Goal: Navigation & Orientation: Find specific page/section

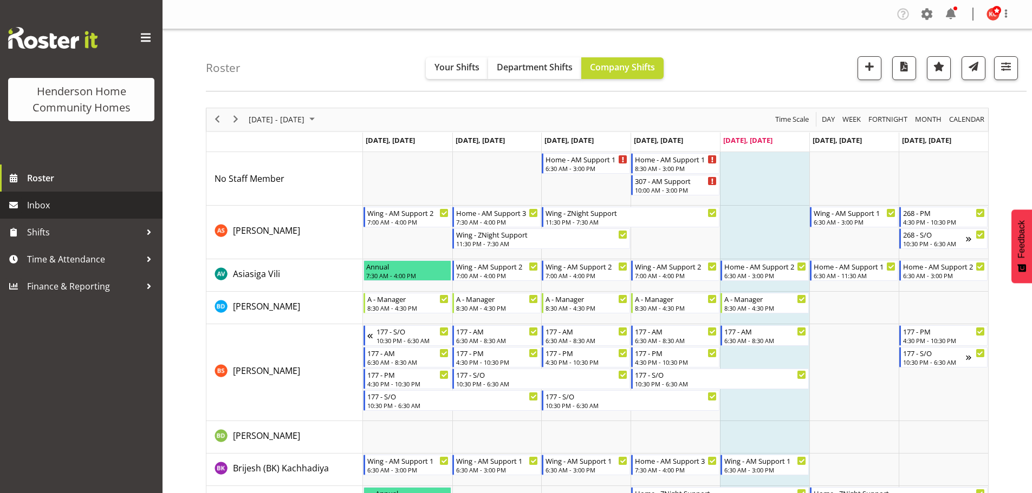
click at [42, 207] on span "Inbox" at bounding box center [92, 205] width 130 height 16
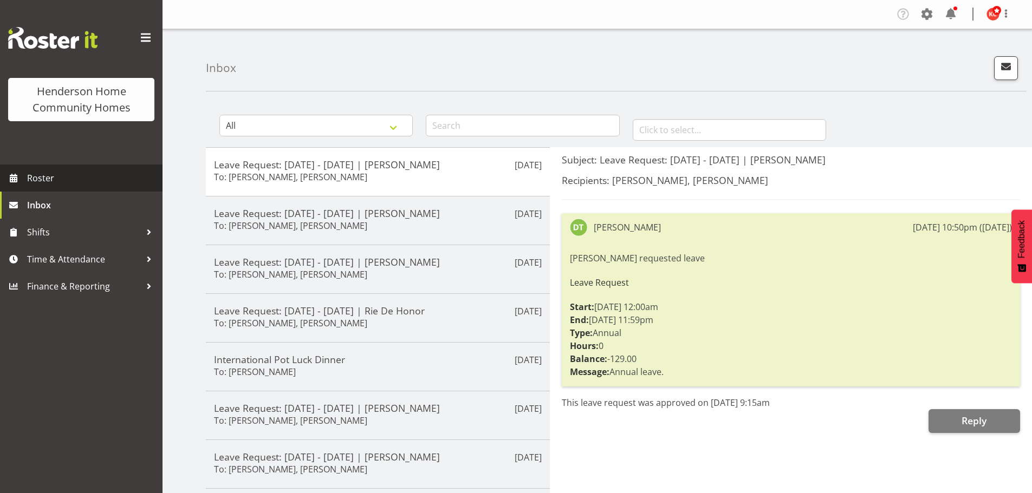
click at [77, 177] on span "Roster" at bounding box center [92, 178] width 130 height 16
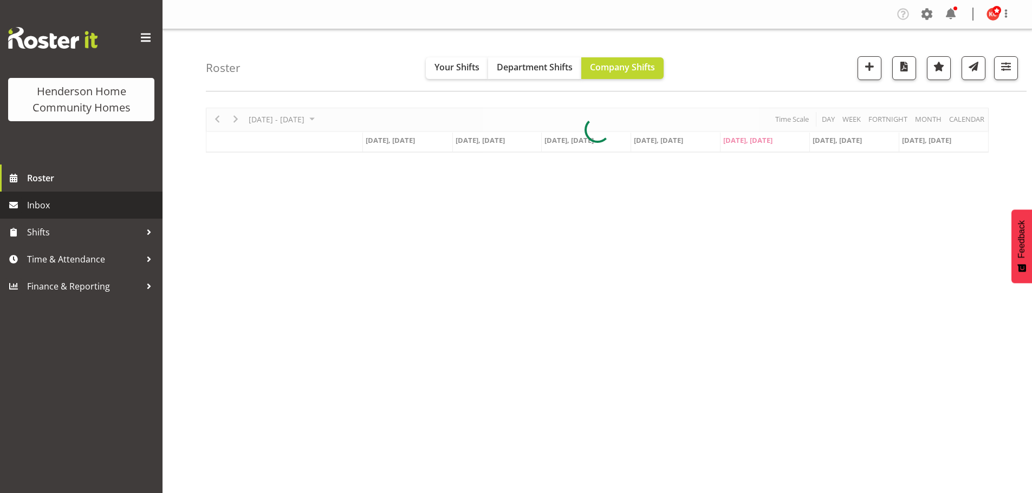
click at [70, 212] on span "Inbox" at bounding box center [92, 205] width 130 height 16
